Goal: Task Accomplishment & Management: Complete application form

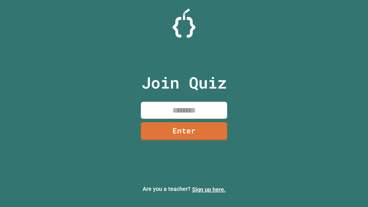
click at [206, 189] on link "Sign up here." at bounding box center [209, 189] width 34 height 7
